Goal: Ask a question

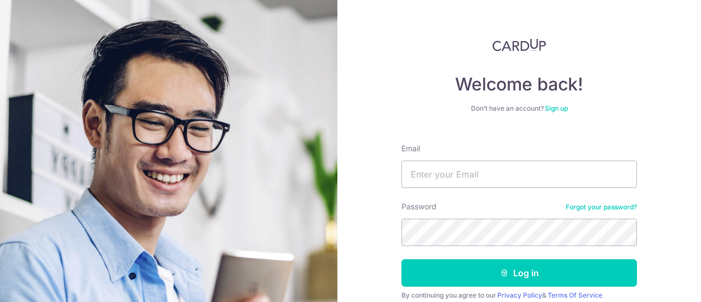
type input "[EMAIL_ADDRESS][DOMAIN_NAME]"
click at [402, 259] on button "Log in" at bounding box center [520, 272] width 236 height 27
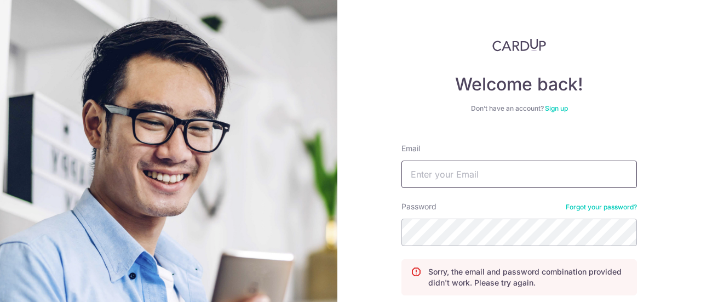
click at [509, 173] on input "Email" at bounding box center [520, 174] width 236 height 27
type input "[EMAIL_ADDRESS][DOMAIN_NAME]"
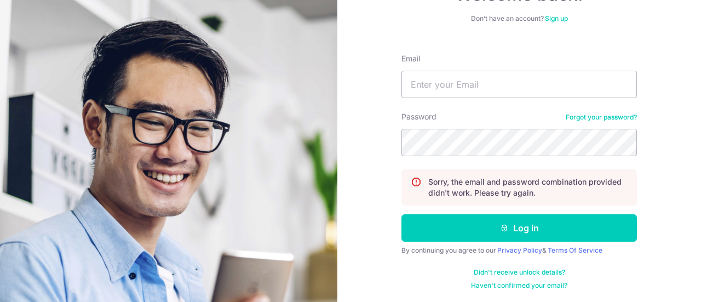
click at [509, 173] on div "Sorry, the email and password combination provided didn't work. Please try agai…" at bounding box center [520, 187] width 236 height 36
click at [502, 94] on input "Email" at bounding box center [520, 84] width 236 height 27
type input "[EMAIL_ADDRESS][DOMAIN_NAME]"
click at [402, 214] on button "Log in" at bounding box center [520, 227] width 236 height 27
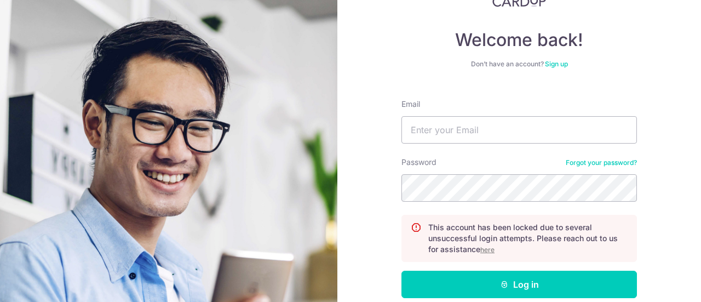
scroll to position [101, 0]
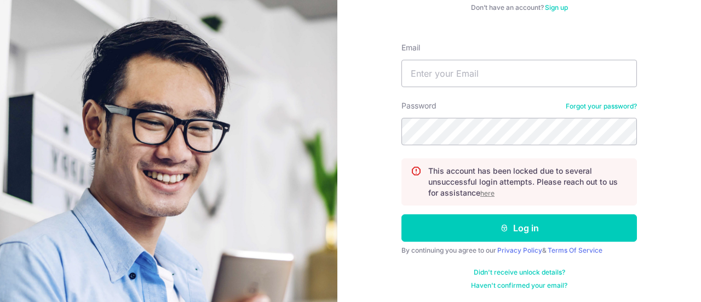
click at [483, 194] on u "here" at bounding box center [488, 193] width 14 height 8
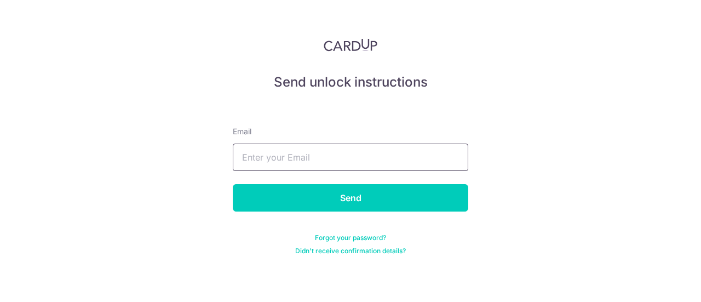
click at [383, 159] on input "text" at bounding box center [351, 157] width 236 height 27
type input "[EMAIL_ADDRESS][DOMAIN_NAME]"
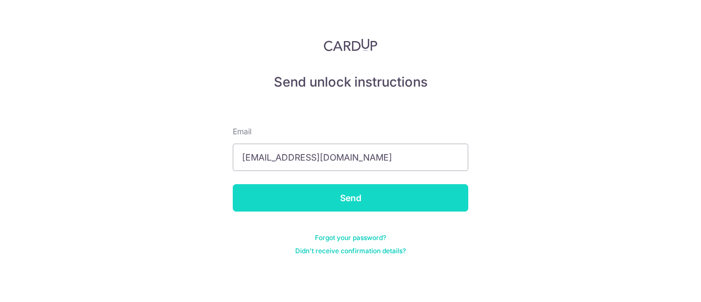
click at [355, 197] on input "Send" at bounding box center [351, 197] width 236 height 27
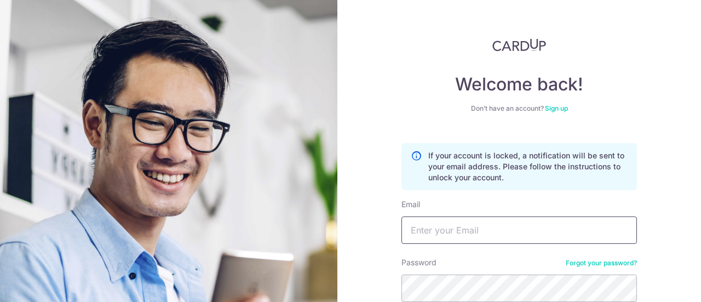
click at [487, 225] on input "Email" at bounding box center [520, 229] width 236 height 27
type input "[EMAIL_ADDRESS][DOMAIN_NAME]"
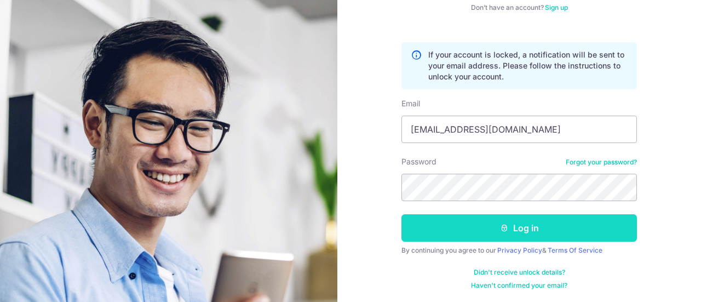
click at [522, 219] on button "Log in" at bounding box center [520, 227] width 236 height 27
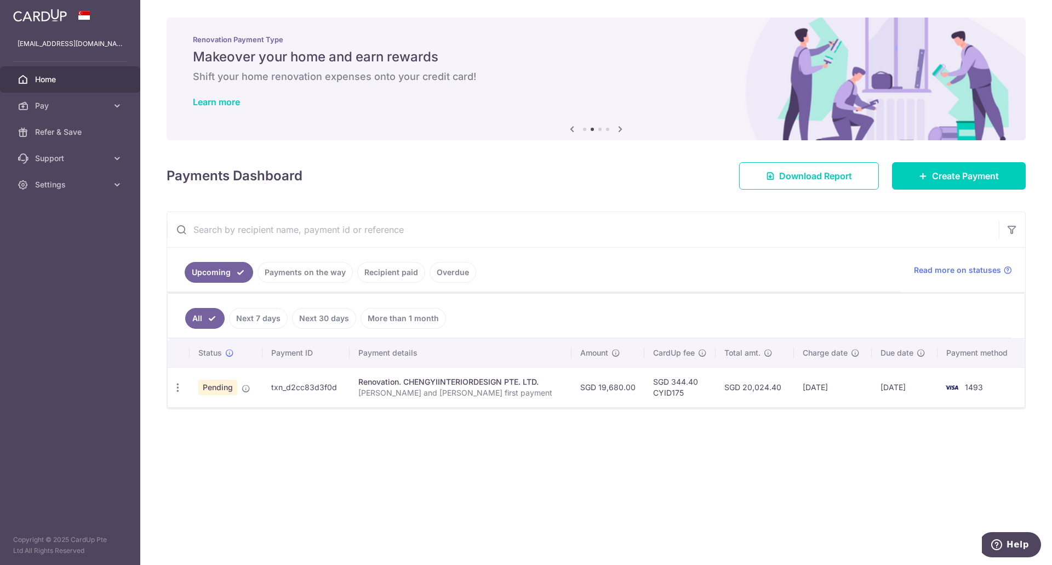
click at [689, 301] on div "× Pause Schedule Pause all future payments in this series Pause just this one p…" at bounding box center [596, 282] width 912 height 565
drag, startPoint x: 739, startPoint y: 387, endPoint x: 778, endPoint y: 387, distance: 38.9
click at [701, 301] on td "SGD 20,024.40" at bounding box center [755, 387] width 78 height 40
copy td "20,024.40"
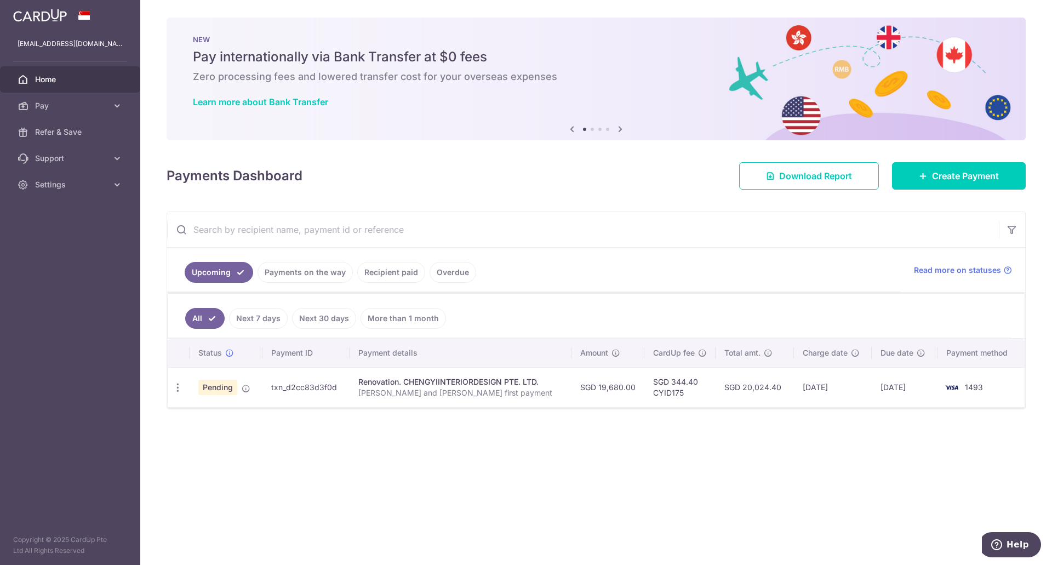
copy td "20,024.40"
click at [119, 105] on icon at bounding box center [117, 105] width 11 height 11
click at [58, 133] on span "Payments" at bounding box center [71, 132] width 72 height 11
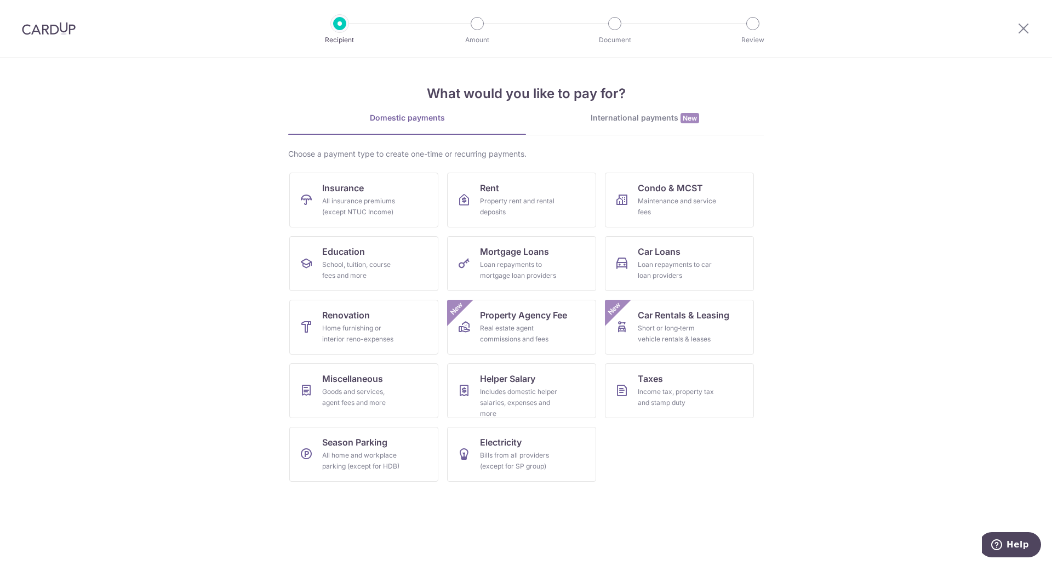
click at [38, 26] on img at bounding box center [49, 28] width 54 height 13
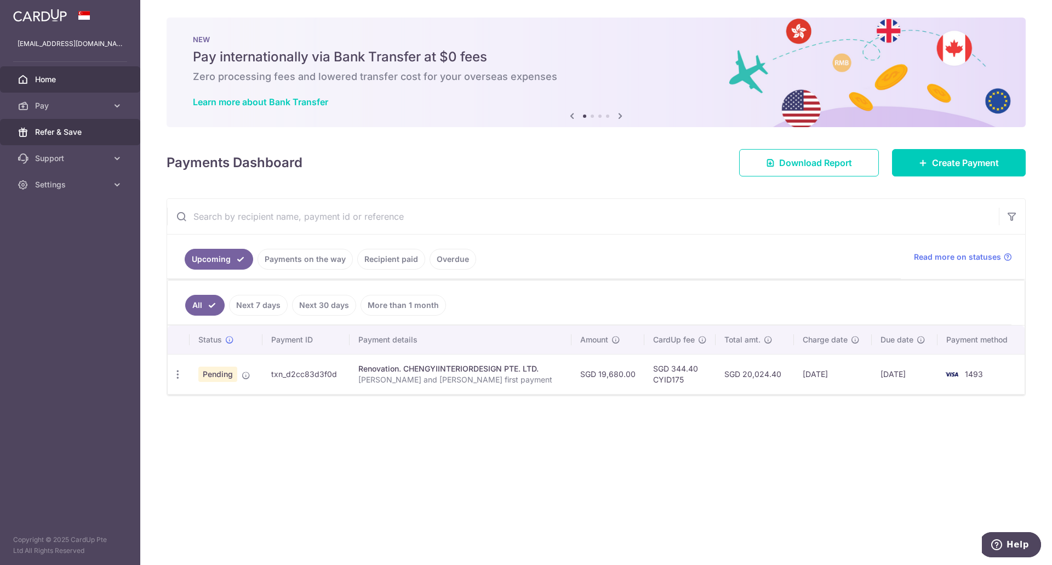
click at [51, 127] on span "Refer & Save" at bounding box center [71, 132] width 72 height 11
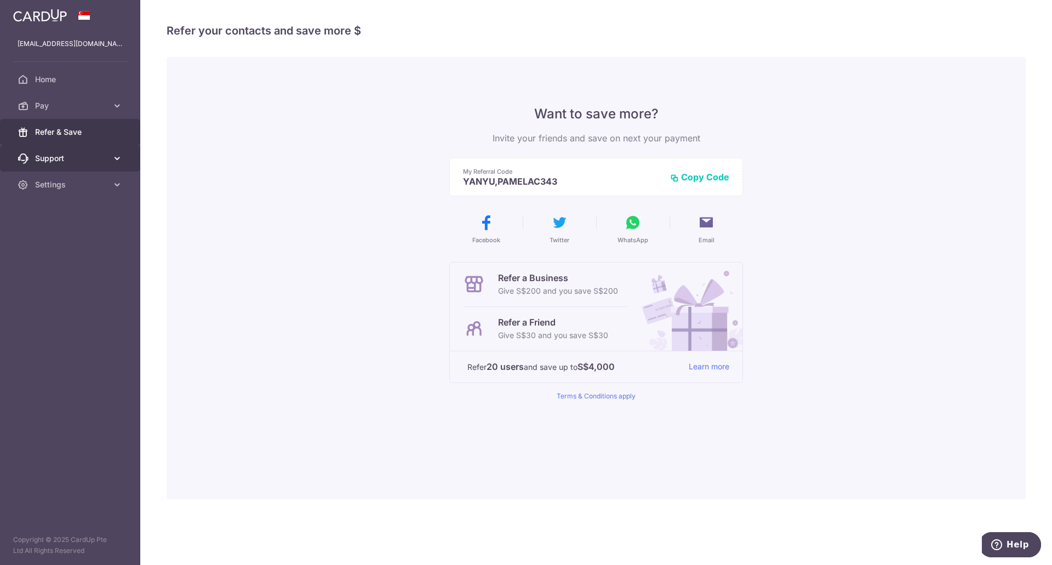
click at [83, 161] on span "Support" at bounding box center [71, 158] width 72 height 11
click at [48, 250] on span "Settings" at bounding box center [71, 251] width 72 height 11
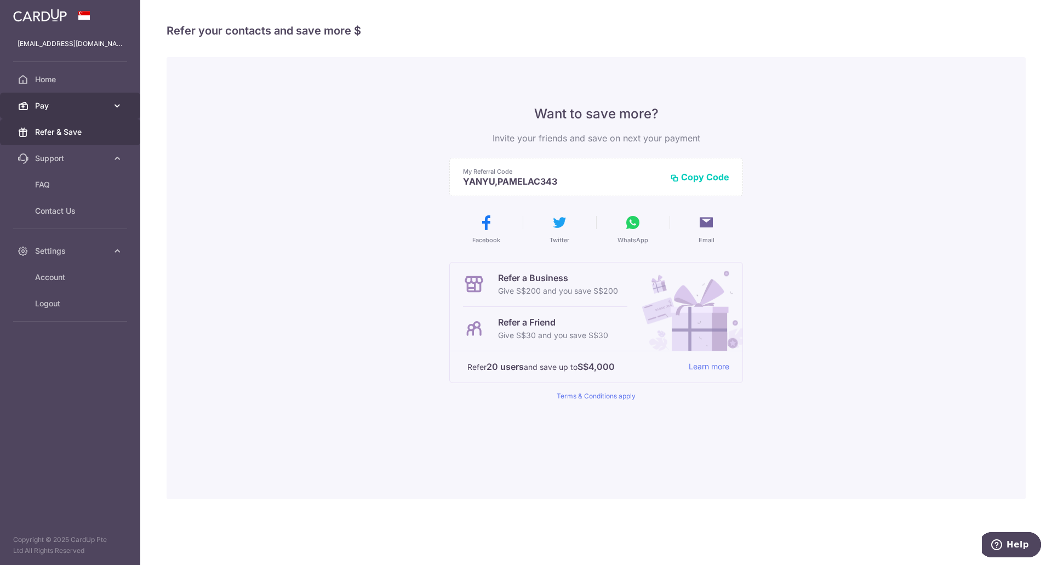
click at [41, 107] on span "Pay" at bounding box center [71, 105] width 72 height 11
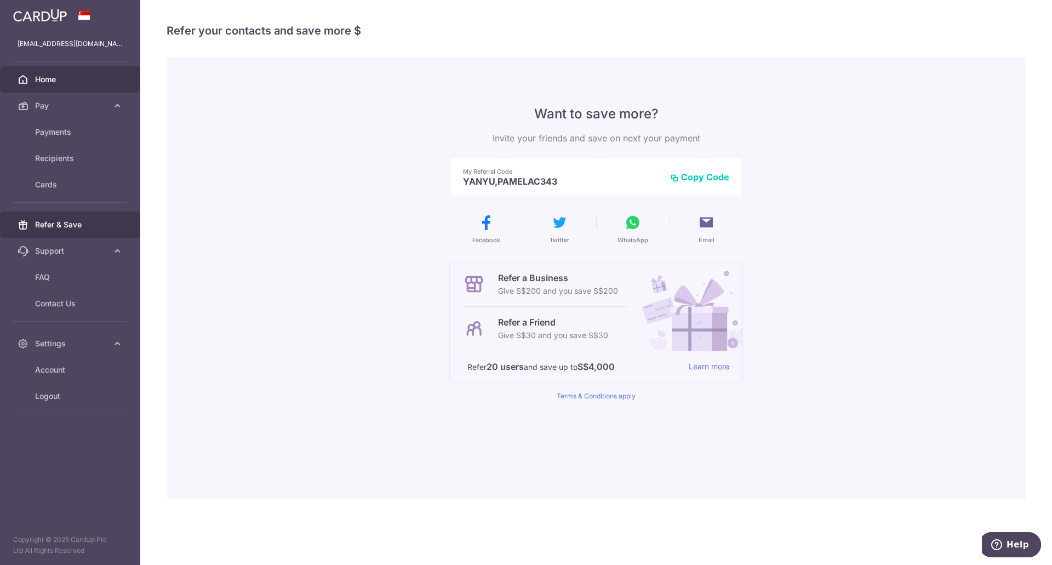
click at [49, 78] on span "Home" at bounding box center [71, 79] width 72 height 11
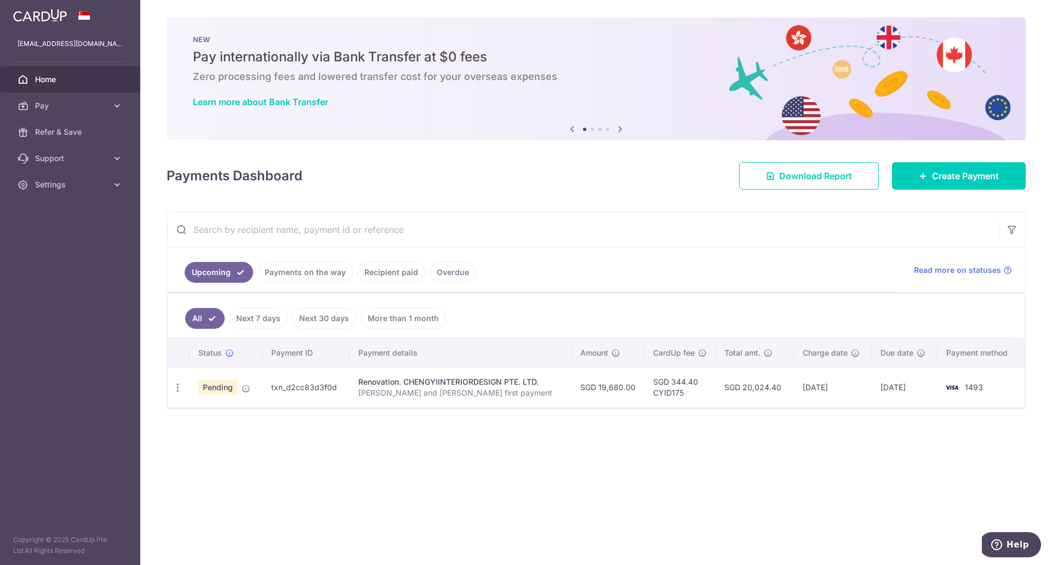
click at [621, 132] on icon at bounding box center [620, 129] width 13 height 14
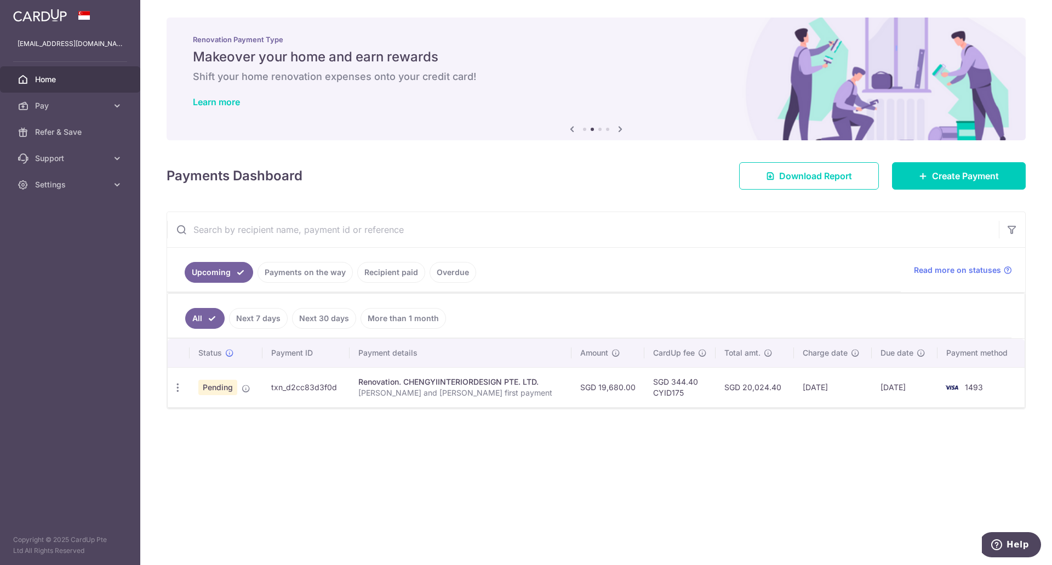
click at [621, 132] on icon at bounding box center [620, 129] width 13 height 14
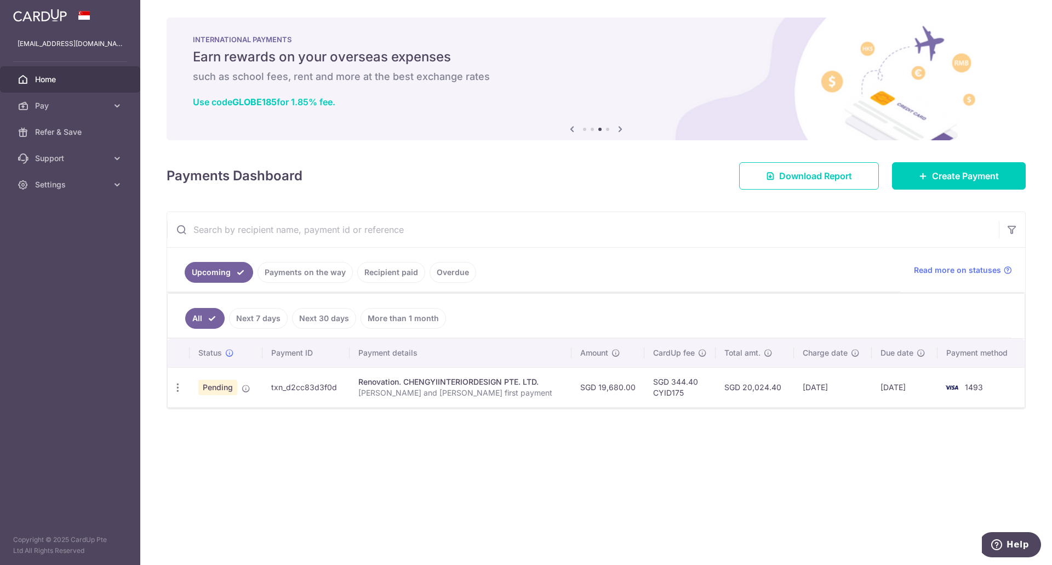
click at [573, 128] on icon at bounding box center [572, 129] width 13 height 14
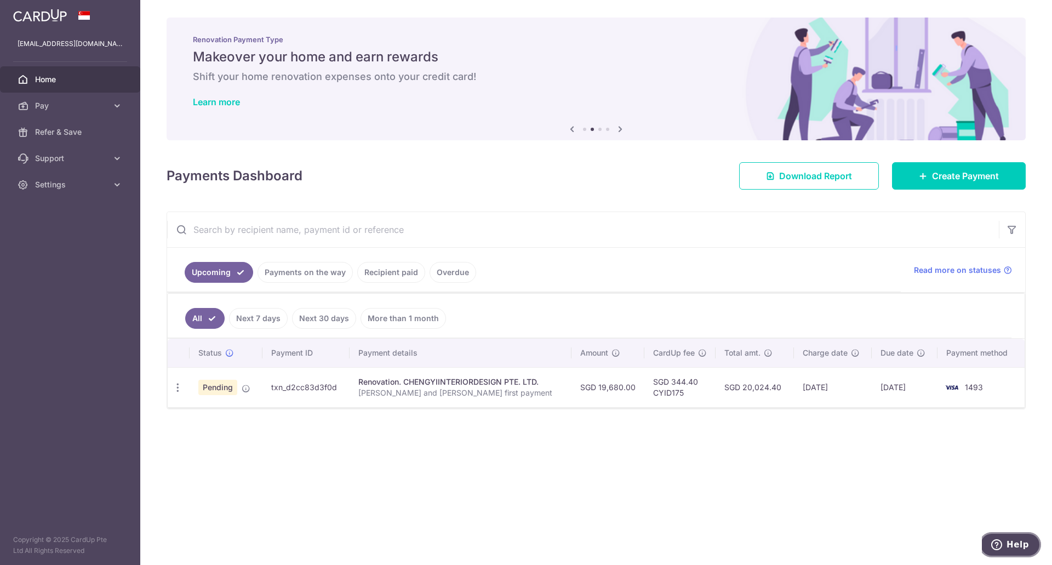
click at [1010, 543] on span "Help" at bounding box center [1018, 545] width 22 height 10
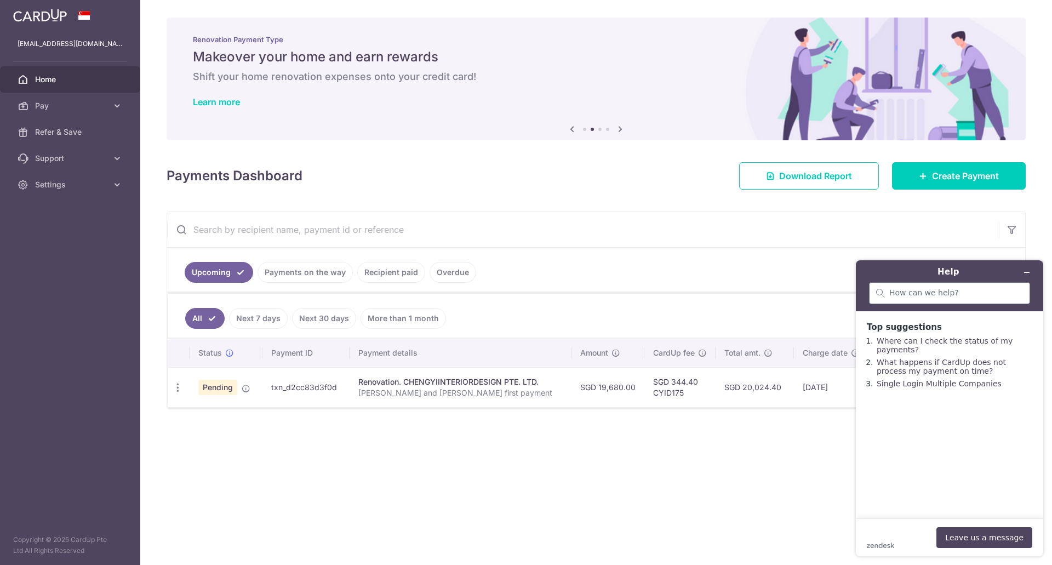
click at [942, 285] on div at bounding box center [949, 293] width 161 height 22
type input "where is my referral fee sign up"
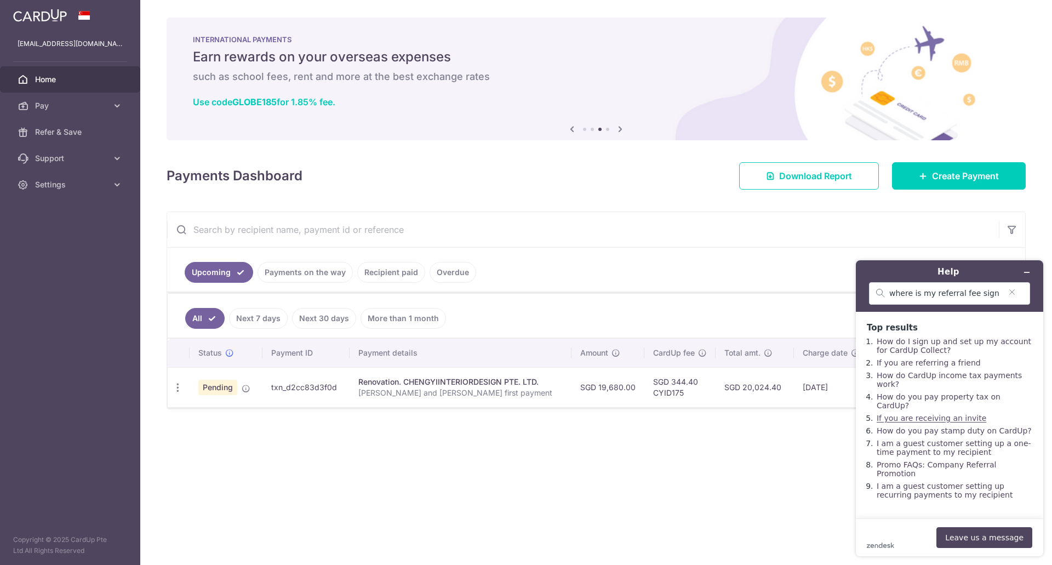
click at [918, 414] on link "If you are receiving an invite" at bounding box center [932, 418] width 110 height 9
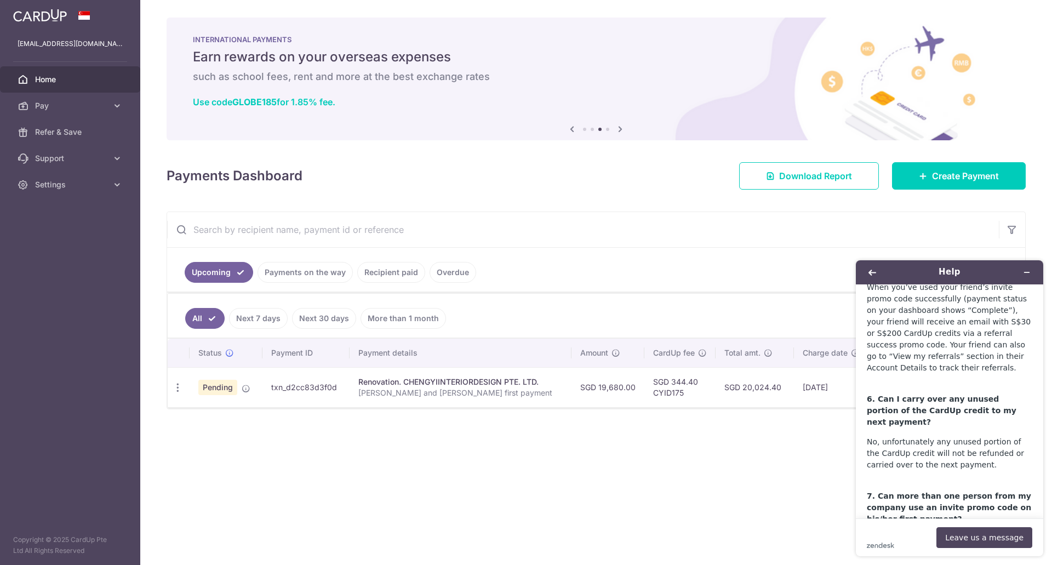
scroll to position [1123, 0]
